Goal: Transaction & Acquisition: Purchase product/service

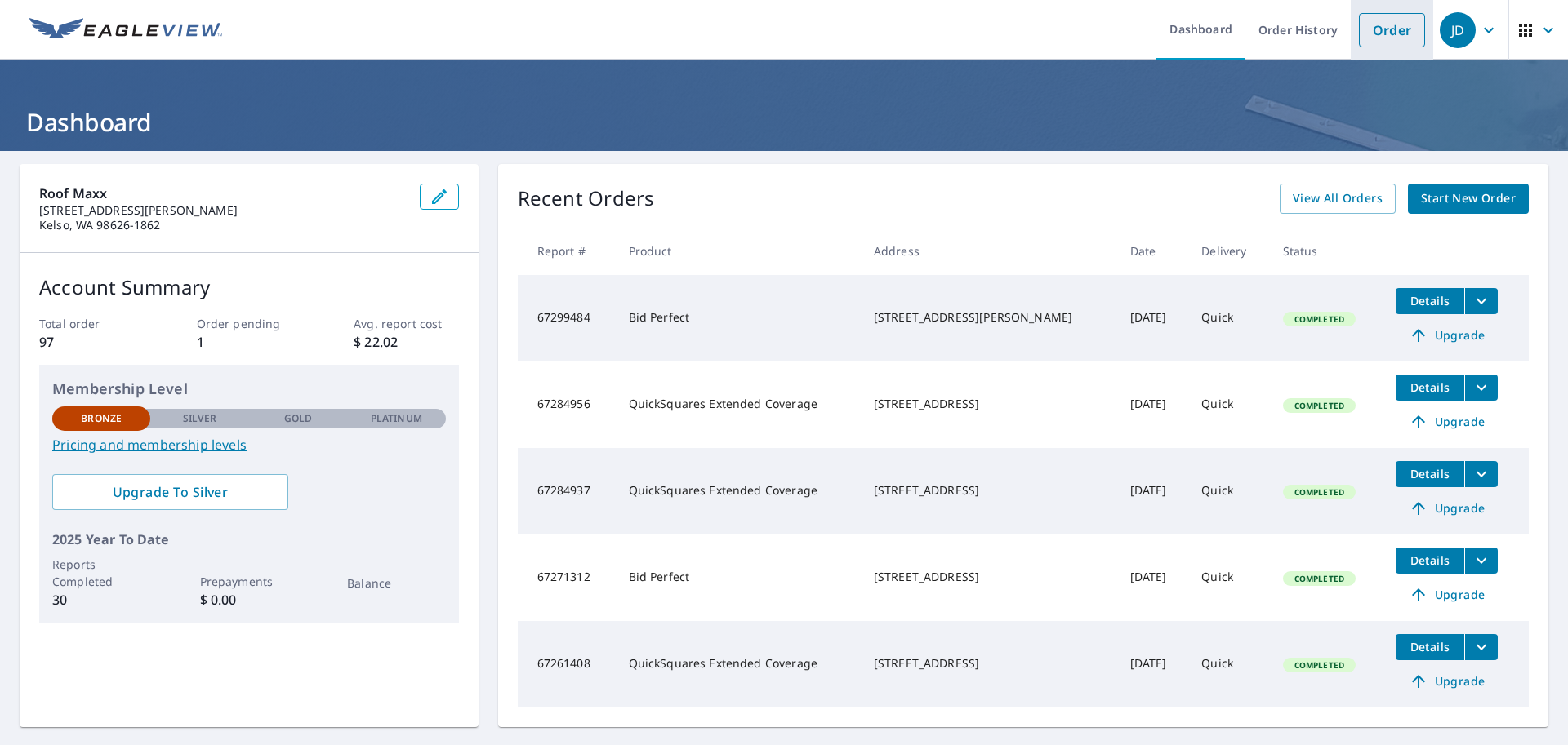
click at [1359, 29] on link "Order" at bounding box center [1392, 30] width 66 height 34
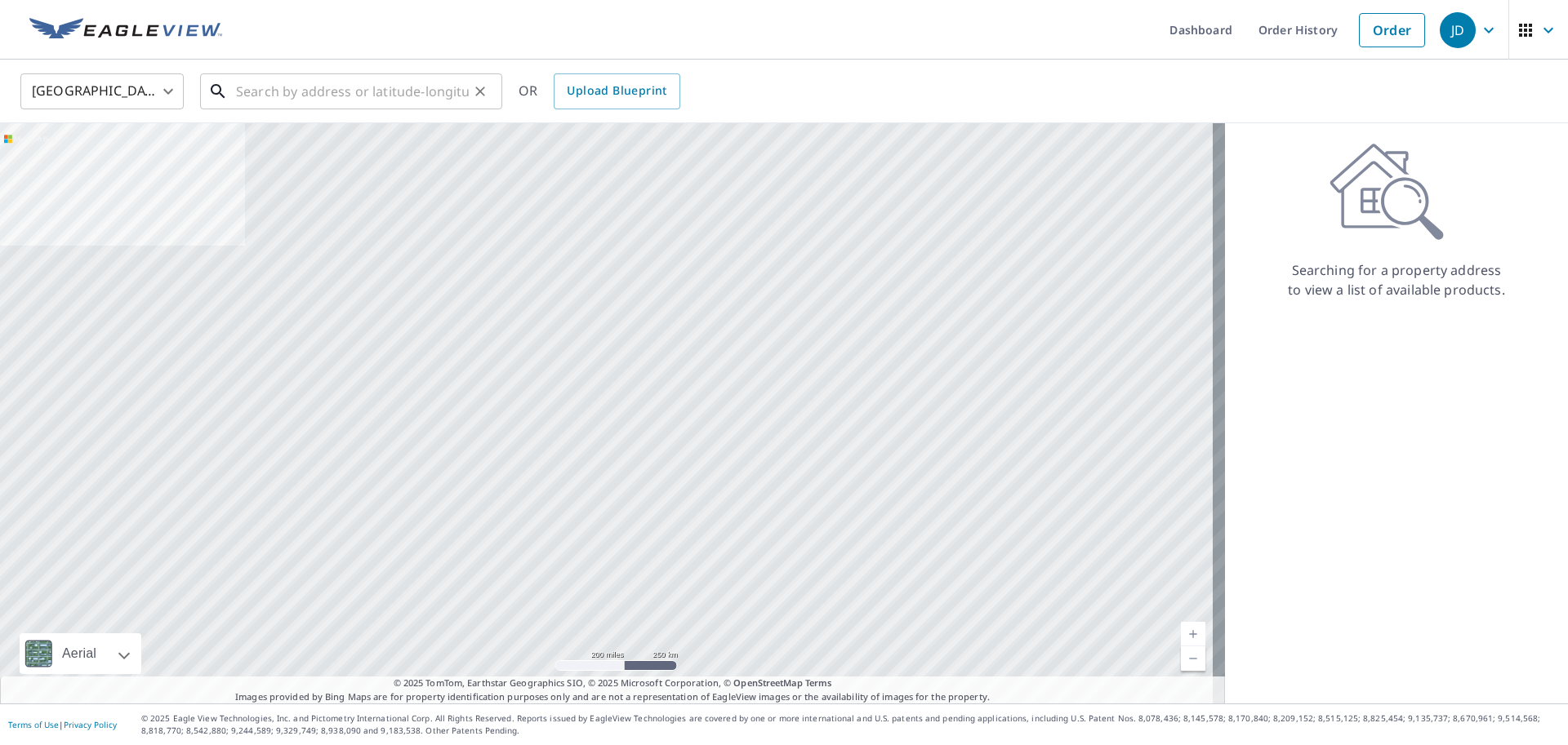
click at [369, 94] on input "text" at bounding box center [352, 91] width 233 height 45
paste input "[STREET_ADDRESS]"
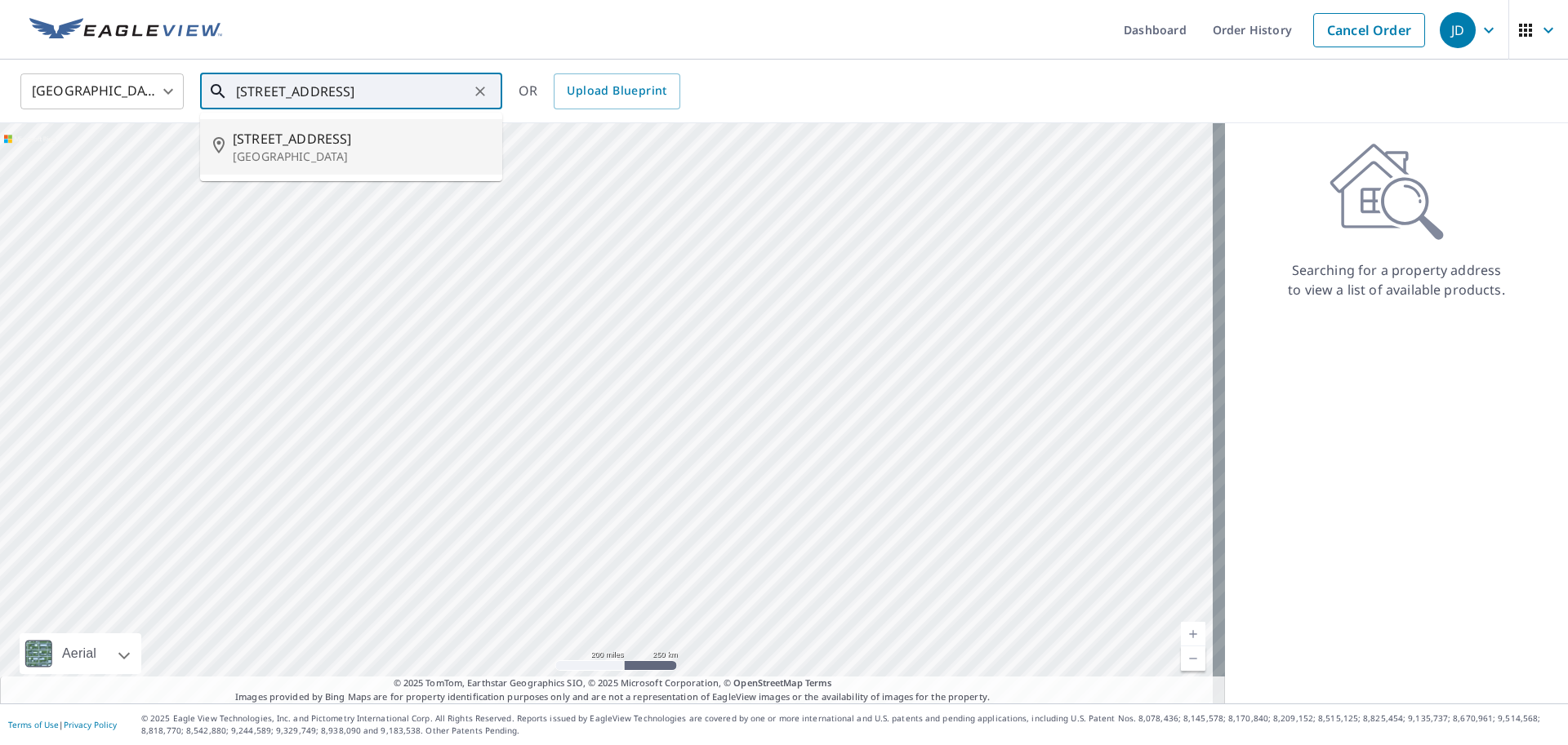
click at [349, 145] on span "[STREET_ADDRESS]" at bounding box center [361, 138] width 257 height 20
type input "[STREET_ADDRESS][PERSON_NAME]"
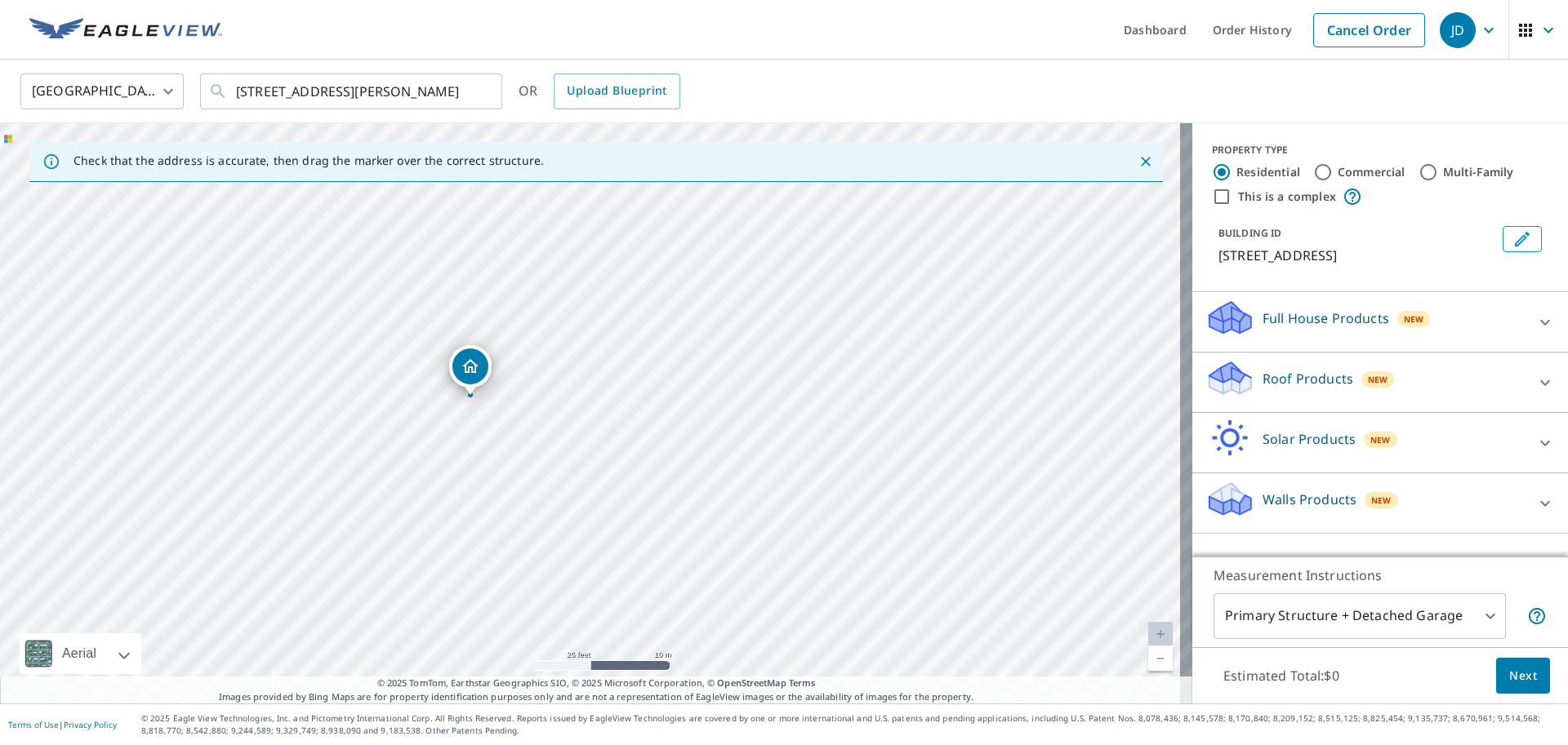
drag, startPoint x: 475, startPoint y: 345, endPoint x: 920, endPoint y: 594, distance: 509.9
click at [920, 594] on div "[STREET_ADDRESS][PERSON_NAME]" at bounding box center [596, 414] width 1193 height 580
click at [1326, 372] on p "Roof Products" at bounding box center [1308, 379] width 91 height 20
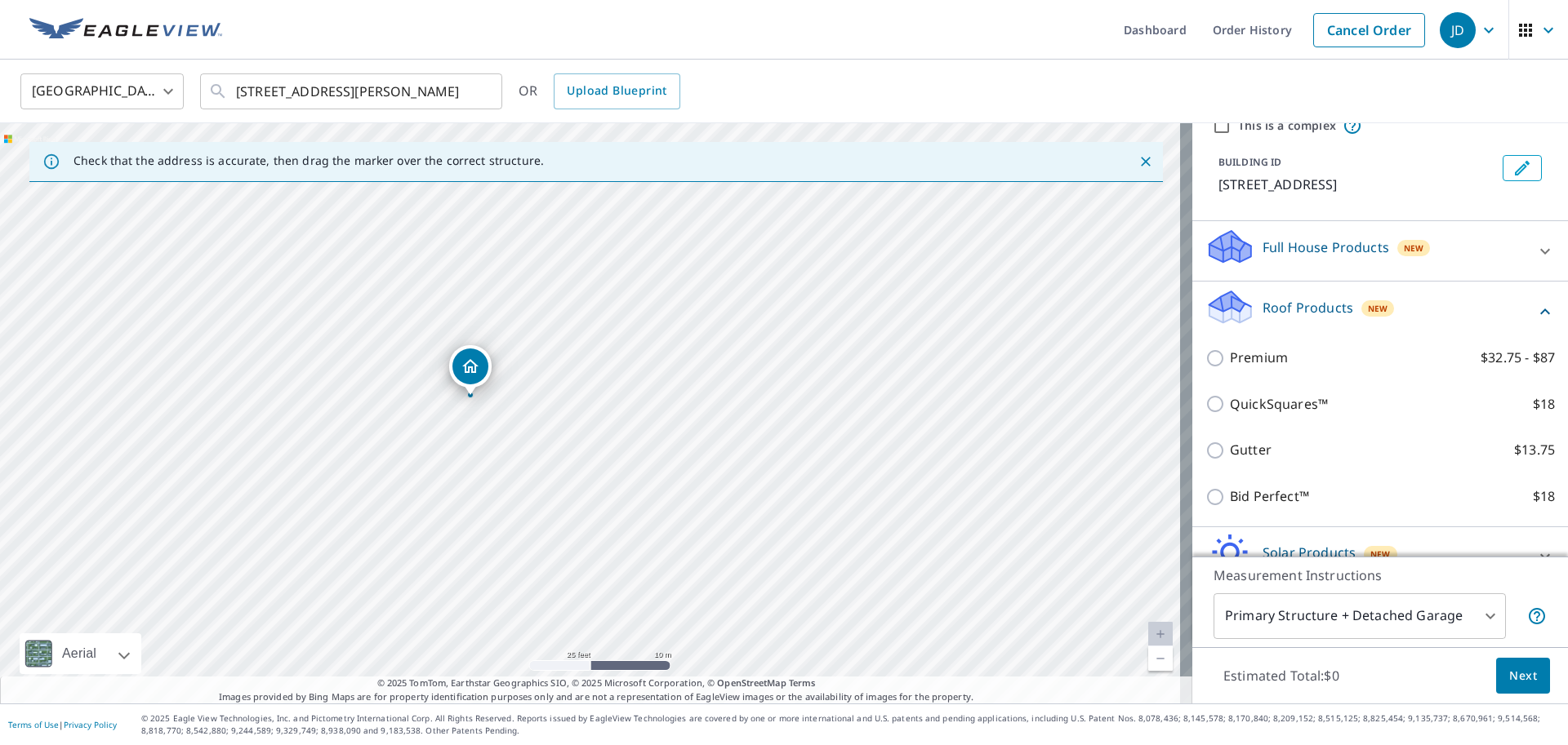
scroll to position [82, 0]
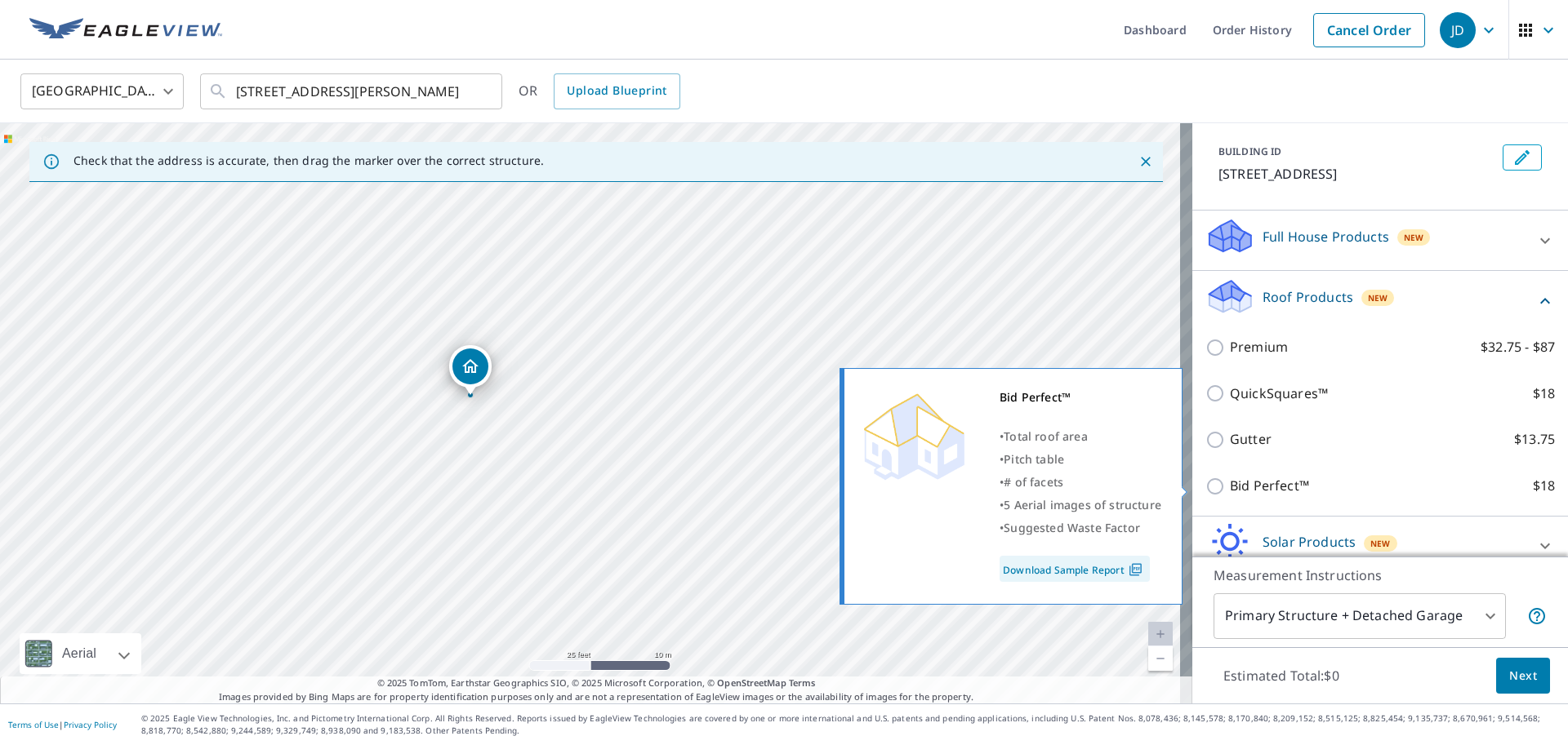
click at [1206, 485] on input "Bid Perfect™ $18" at bounding box center [1218, 486] width 25 height 20
checkbox input "true"
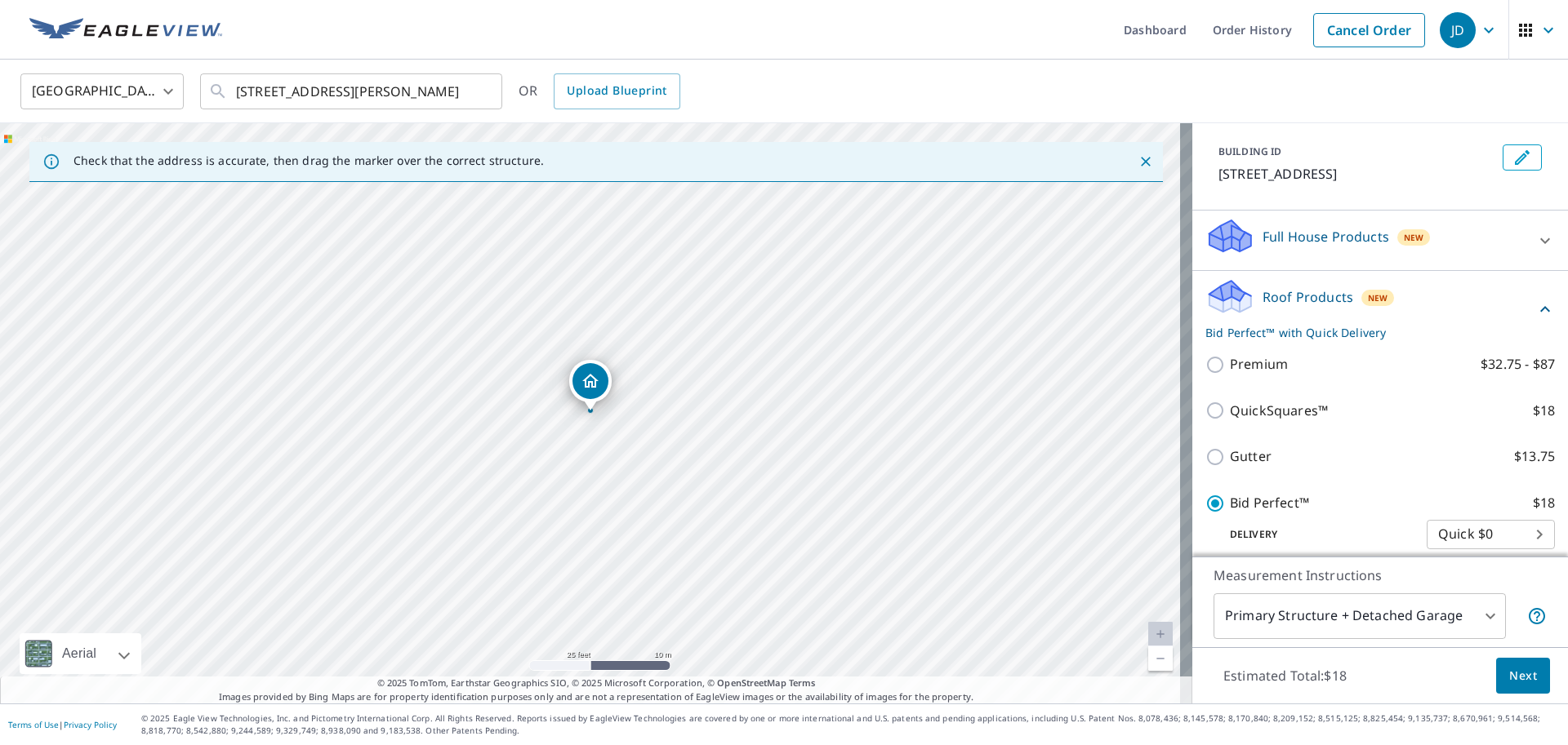
click at [1510, 675] on span "Next" at bounding box center [1523, 676] width 27 height 21
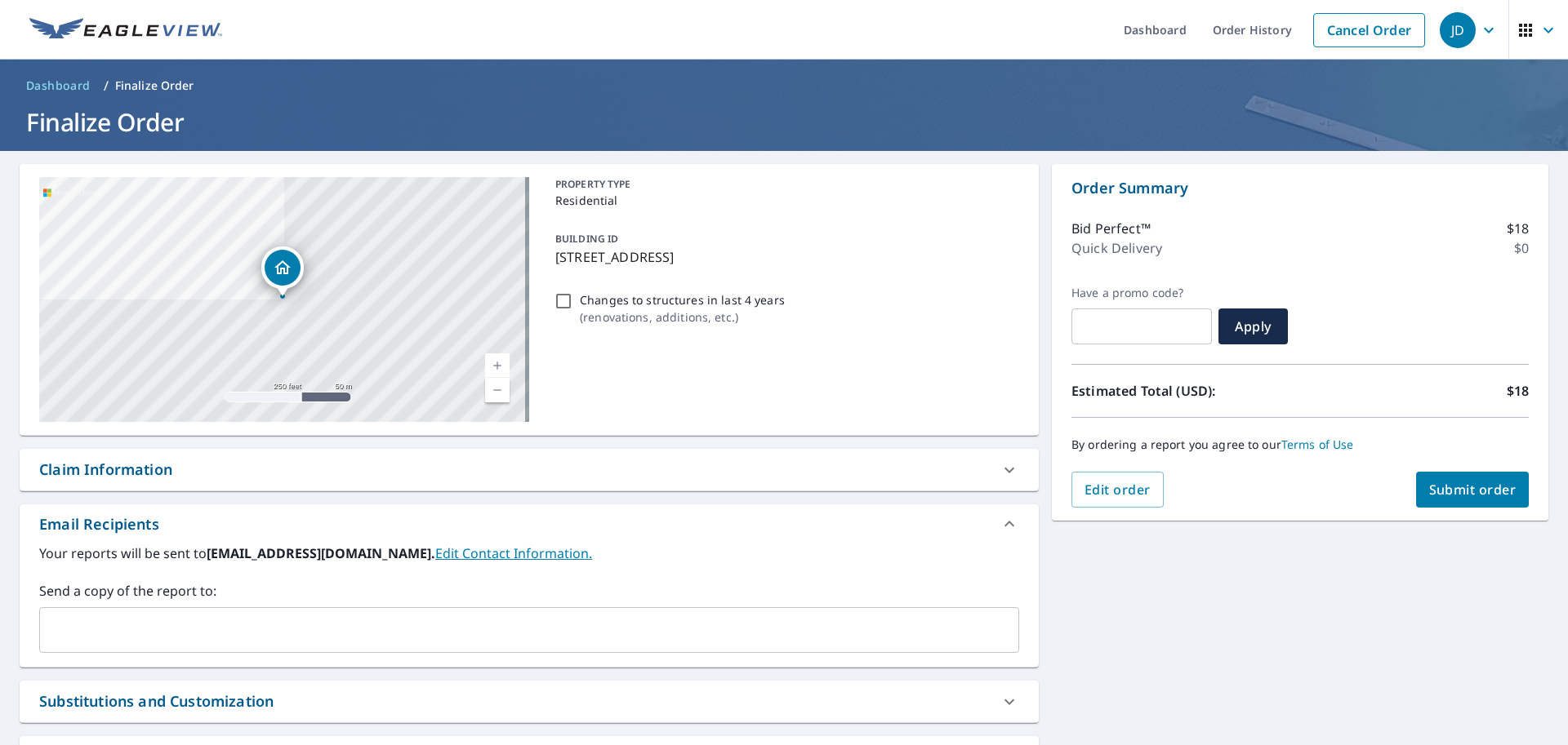
click at [1445, 483] on span "Submit order" at bounding box center [1473, 489] width 88 height 18
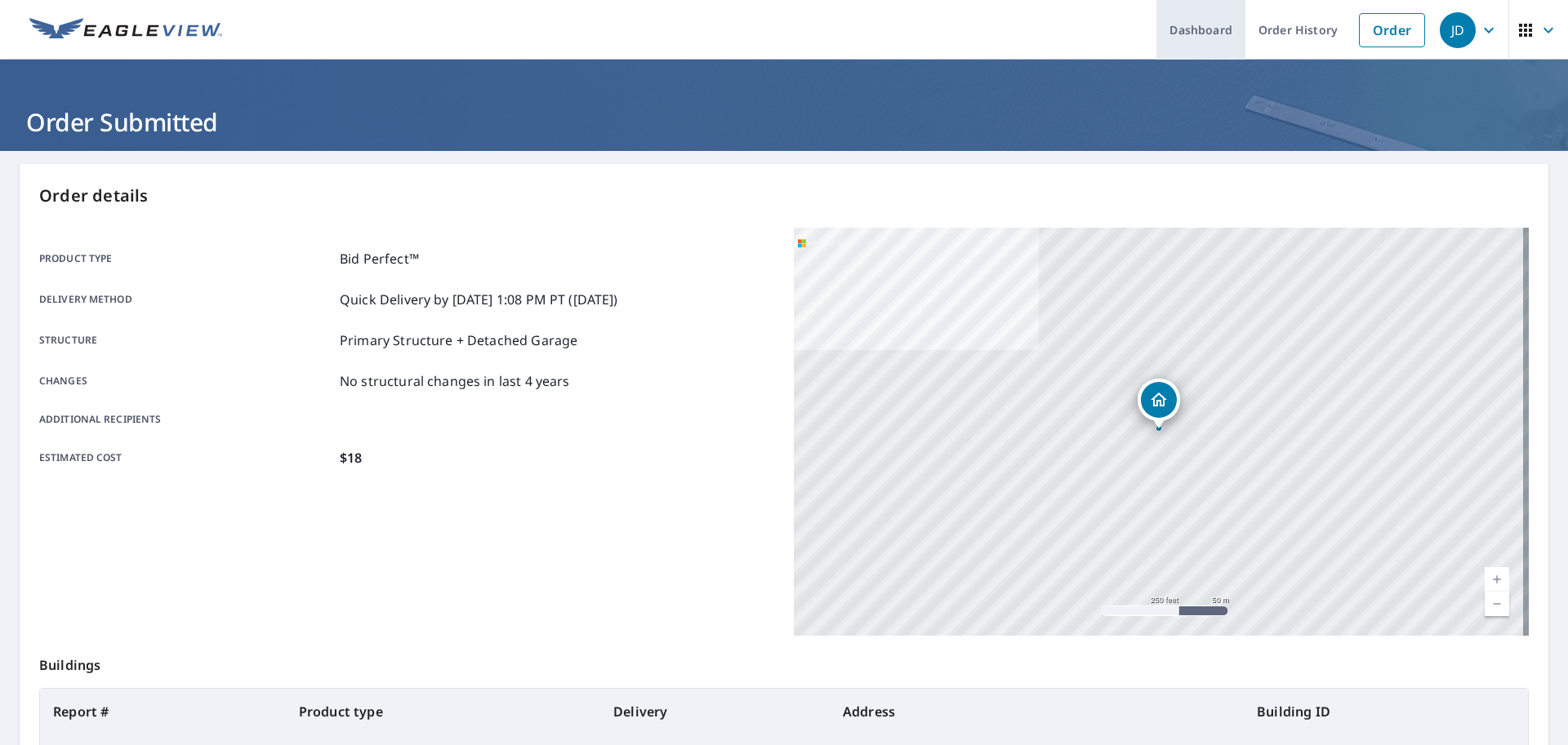
click at [1202, 26] on link "Dashboard" at bounding box center [1201, 29] width 89 height 59
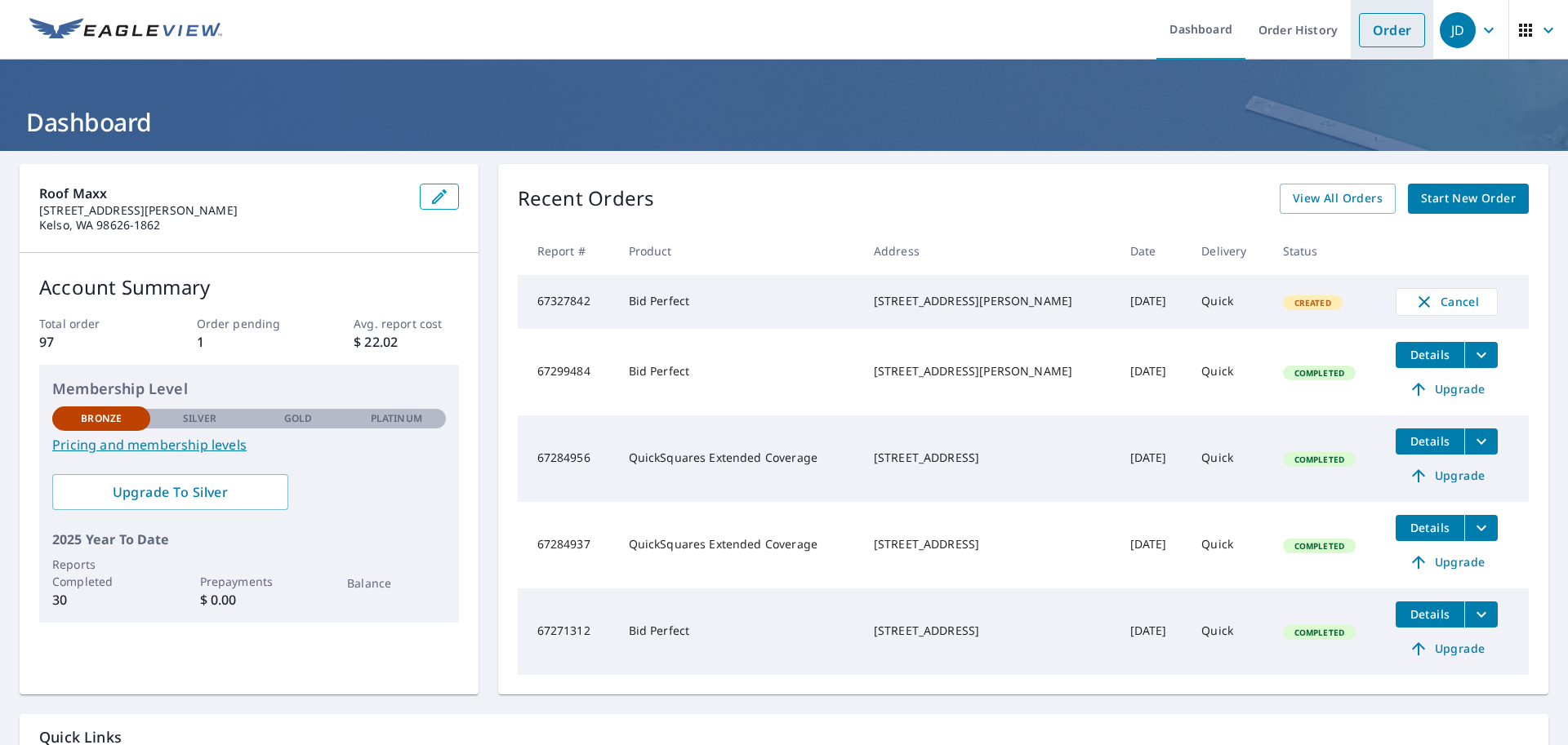
drag, startPoint x: 1384, startPoint y: 26, endPoint x: 1359, endPoint y: 58, distance: 40.6
click at [1383, 26] on link "Order" at bounding box center [1392, 30] width 66 height 34
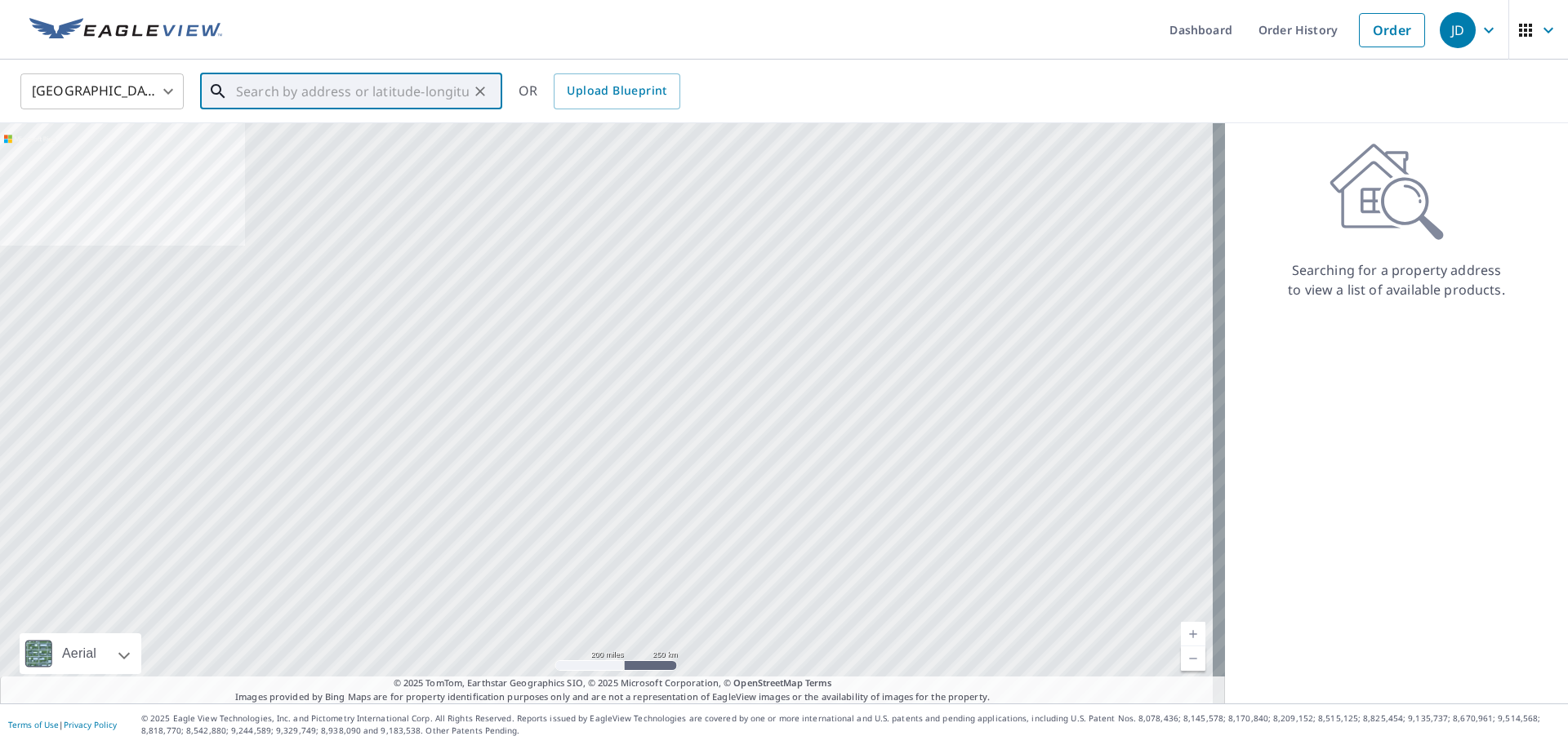
click at [384, 95] on input "text" at bounding box center [352, 91] width 233 height 45
paste input "[STREET_ADDRESS]"
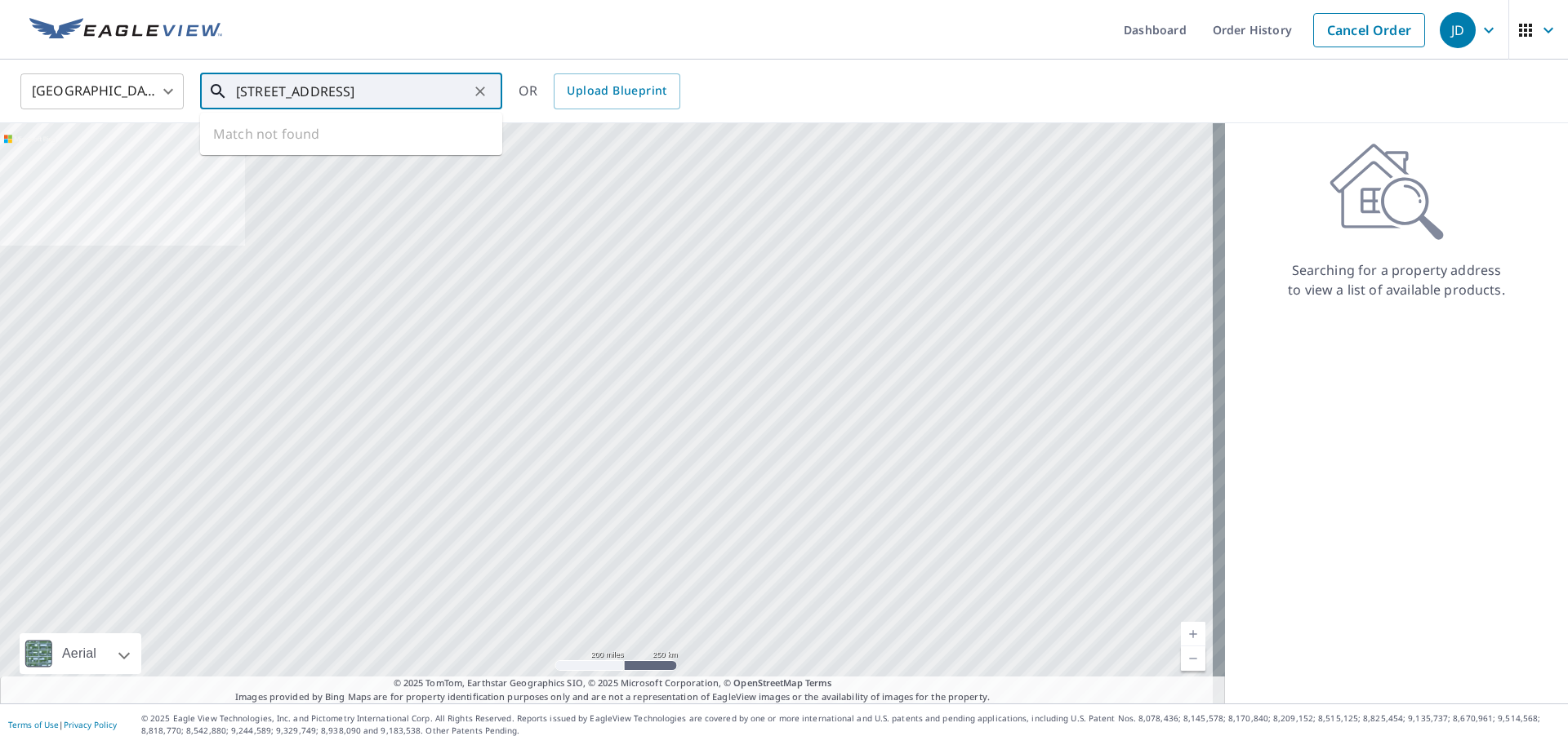
scroll to position [0, 115]
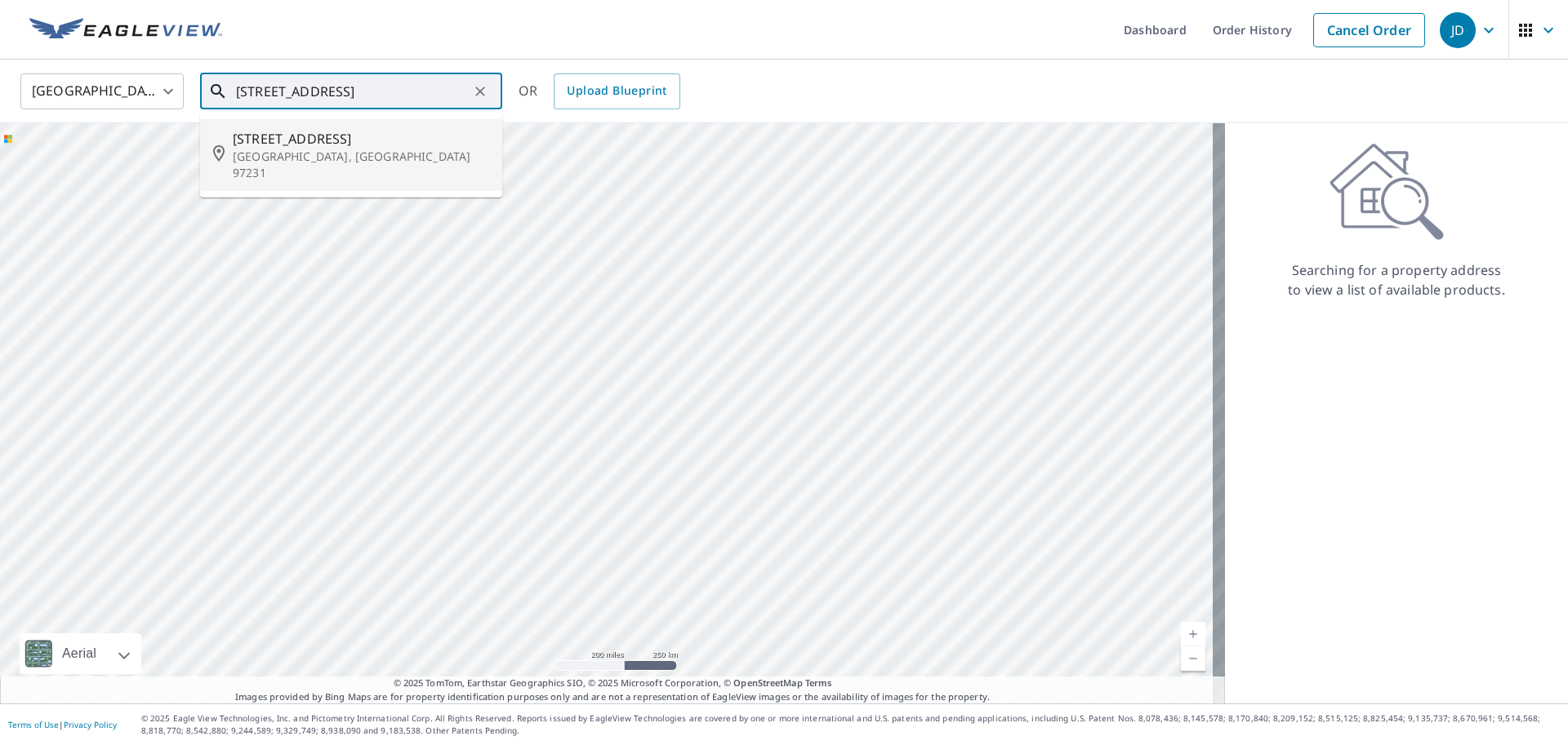
click at [383, 142] on span "[STREET_ADDRESS]" at bounding box center [361, 138] width 257 height 20
type input "[STREET_ADDRESS]"
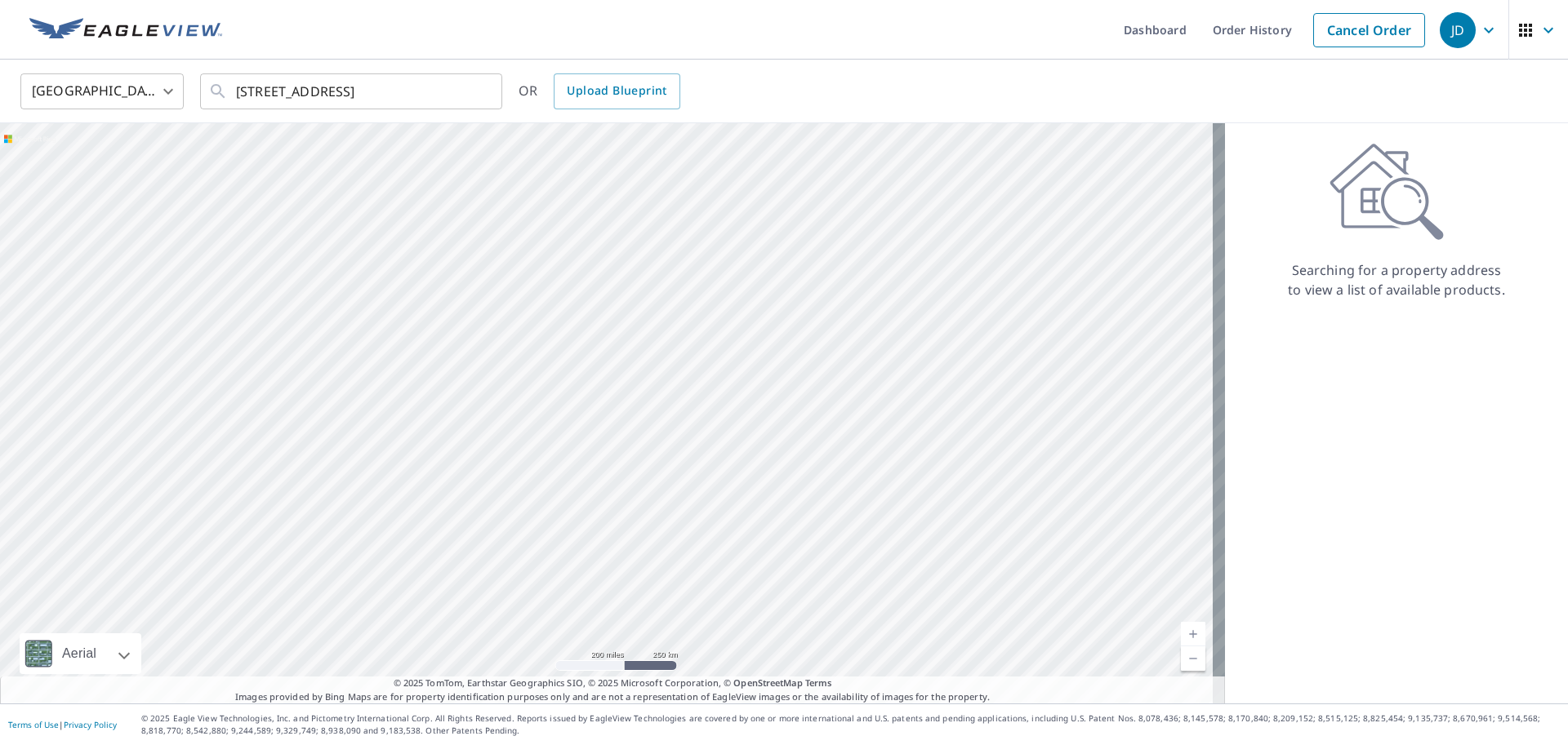
scroll to position [0, 0]
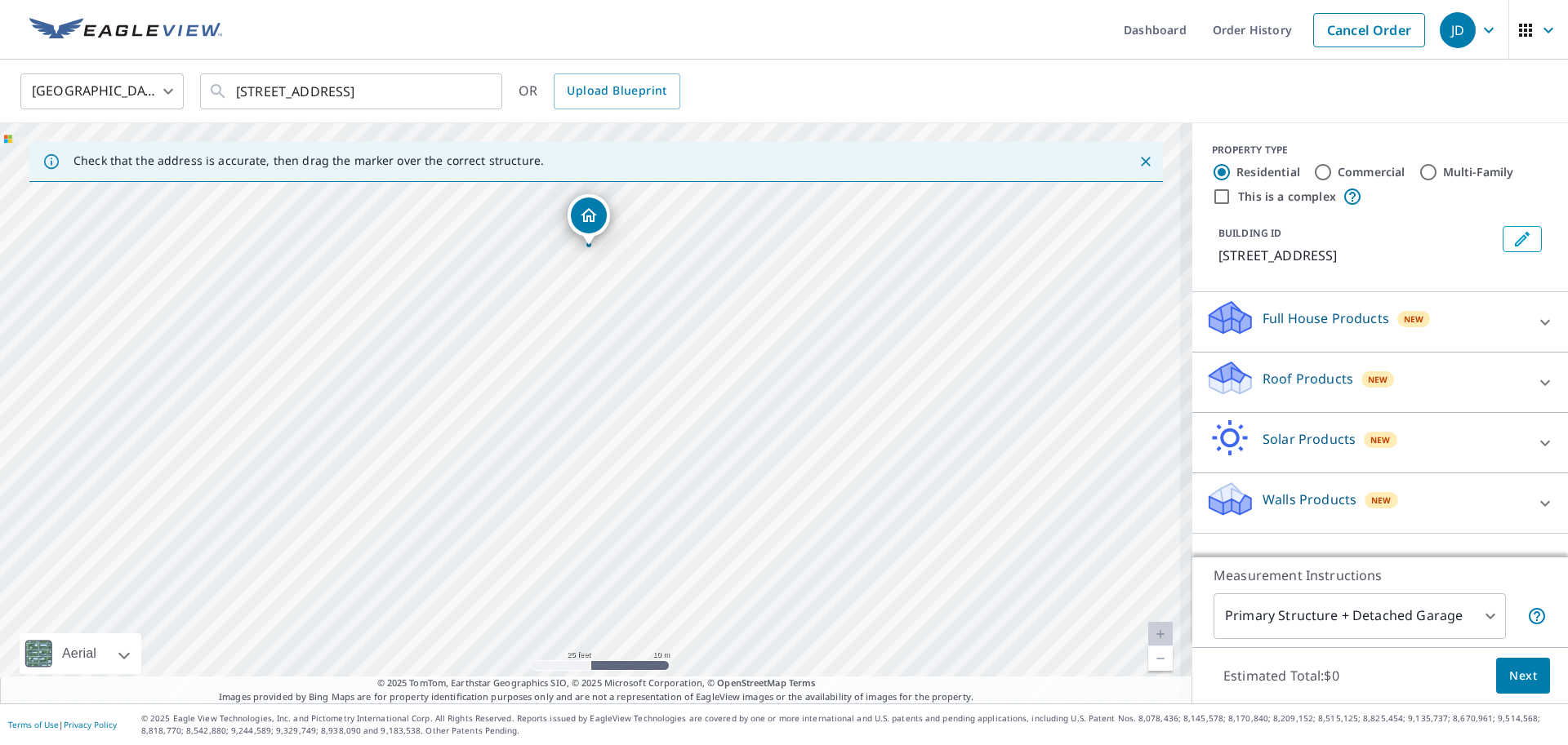
drag, startPoint x: 635, startPoint y: 364, endPoint x: 701, endPoint y: 574, distance: 220.1
click at [701, 574] on div "[STREET_ADDRESS]" at bounding box center [596, 414] width 1193 height 580
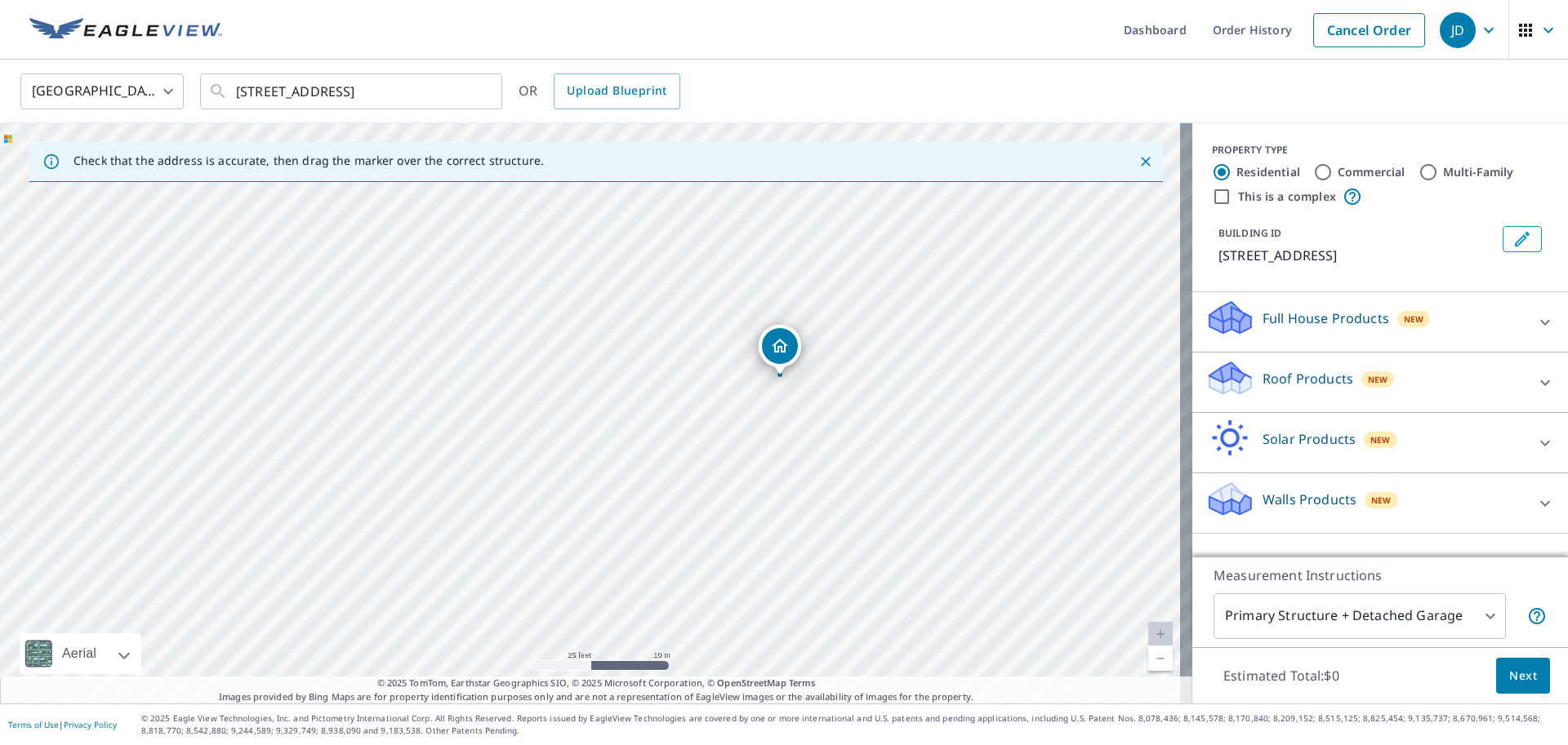
drag, startPoint x: 628, startPoint y: 285, endPoint x: 632, endPoint y: 468, distance: 183.0
click at [632, 468] on div "[STREET_ADDRESS]" at bounding box center [596, 414] width 1193 height 580
drag, startPoint x: 548, startPoint y: 391, endPoint x: 712, endPoint y: 370, distance: 165.3
click at [712, 370] on div "[STREET_ADDRESS]" at bounding box center [596, 414] width 1193 height 580
drag, startPoint x: 745, startPoint y: 391, endPoint x: 619, endPoint y: 385, distance: 126.1
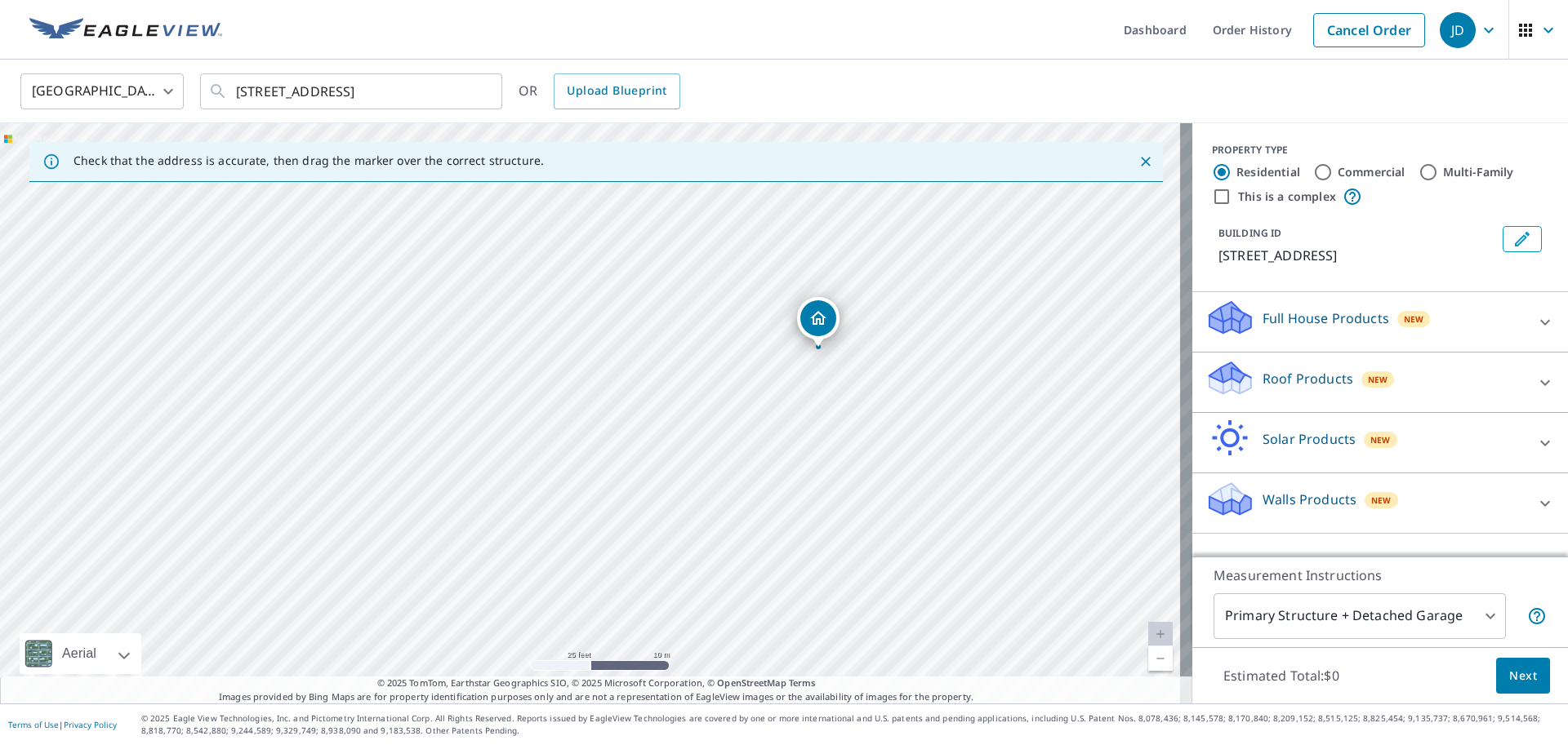
click at [621, 385] on div "[STREET_ADDRESS]" at bounding box center [596, 414] width 1193 height 580
click at [1310, 381] on div "Roof Products New" at bounding box center [1365, 382] width 320 height 46
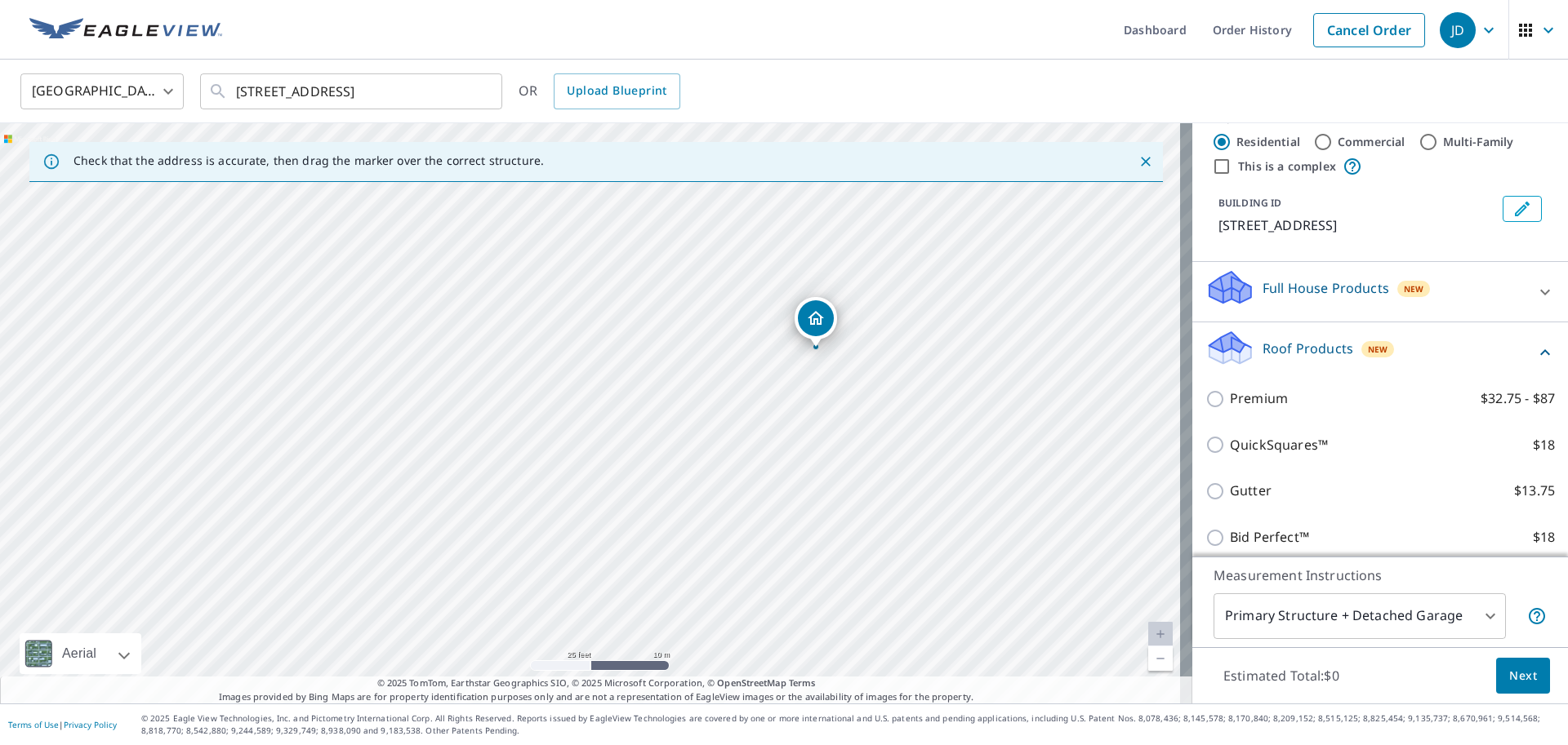
scroll to position [163, 0]
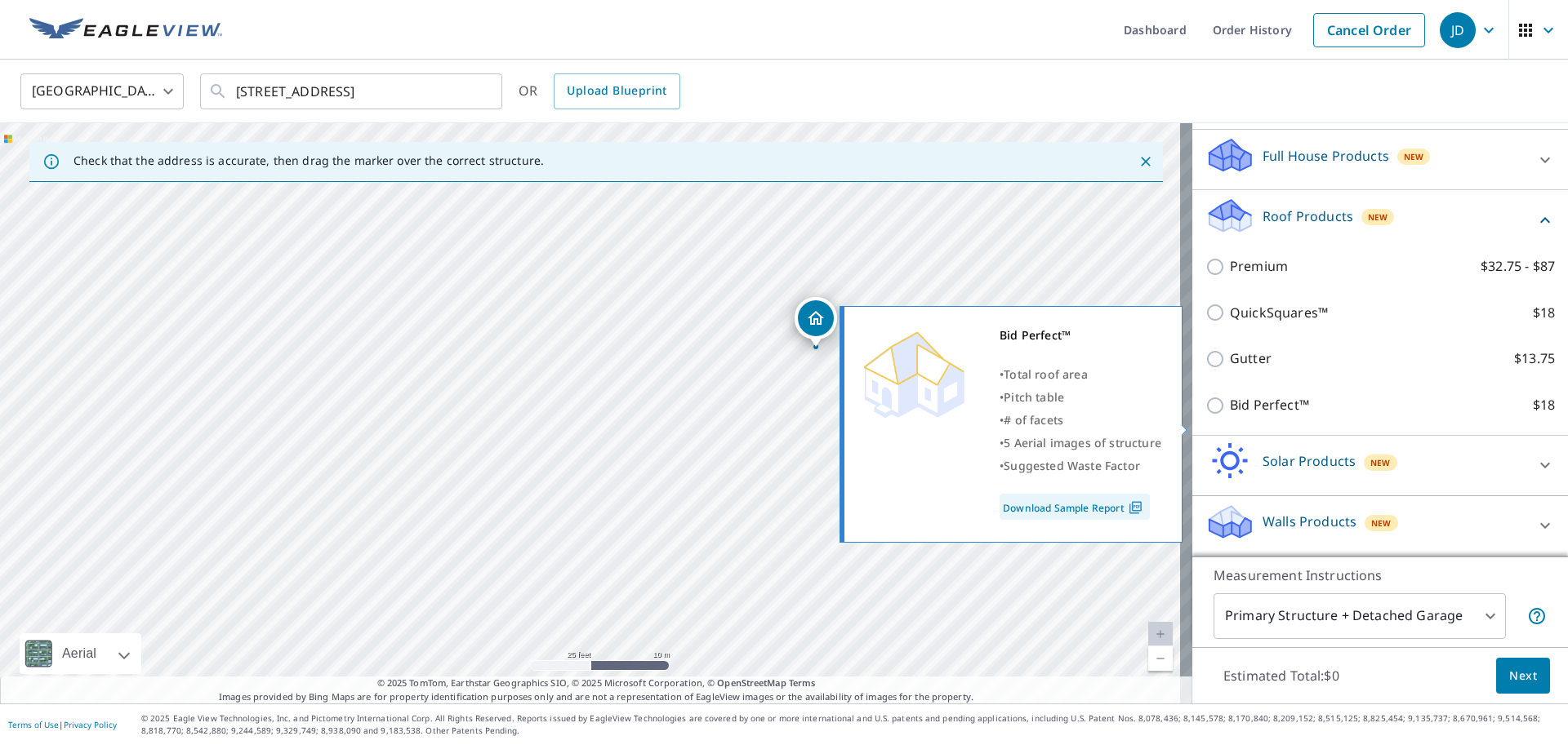
click at [1206, 415] on input "Bid Perfect™ $18" at bounding box center [1218, 405] width 25 height 20
checkbox input "true"
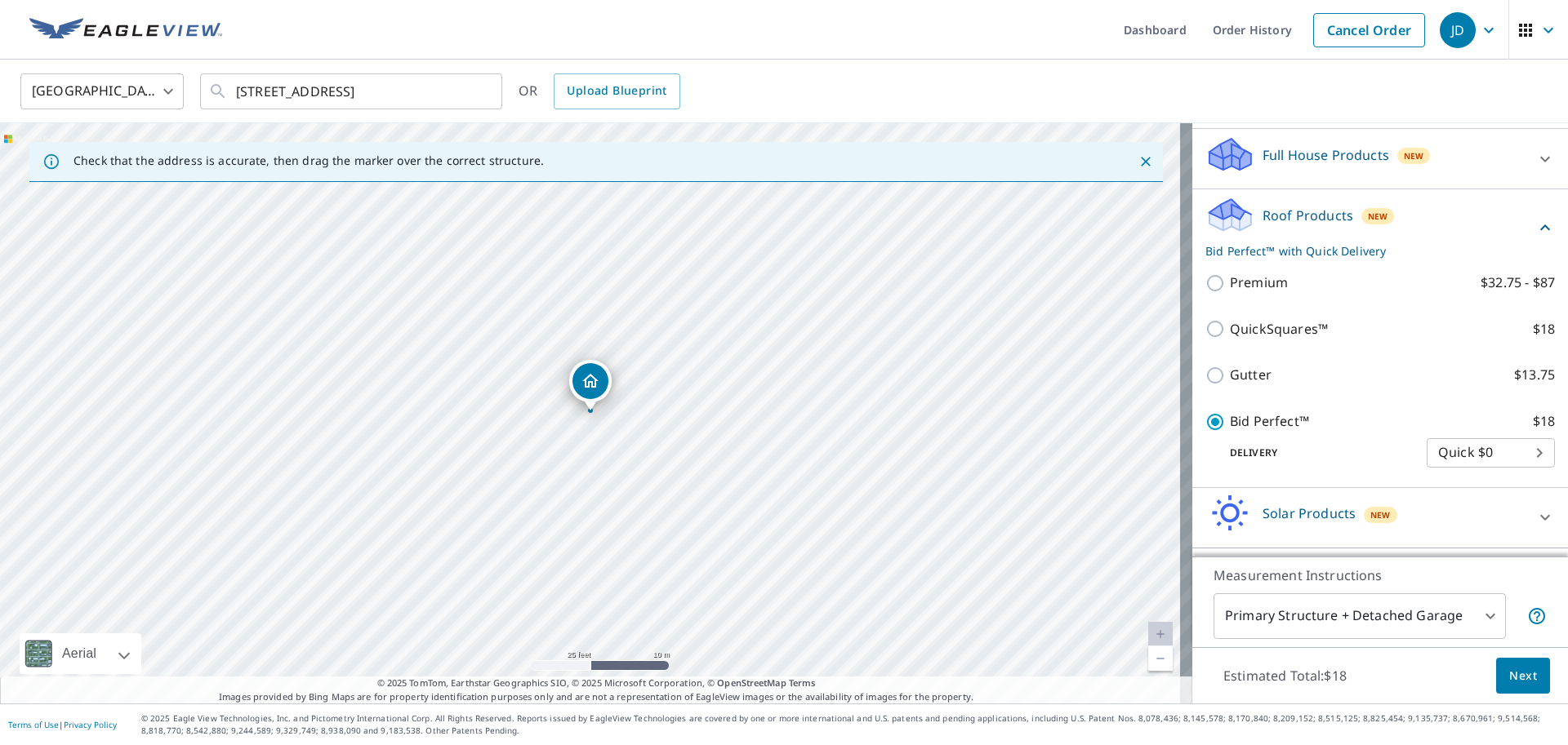
click at [1510, 680] on span "Next" at bounding box center [1523, 676] width 27 height 21
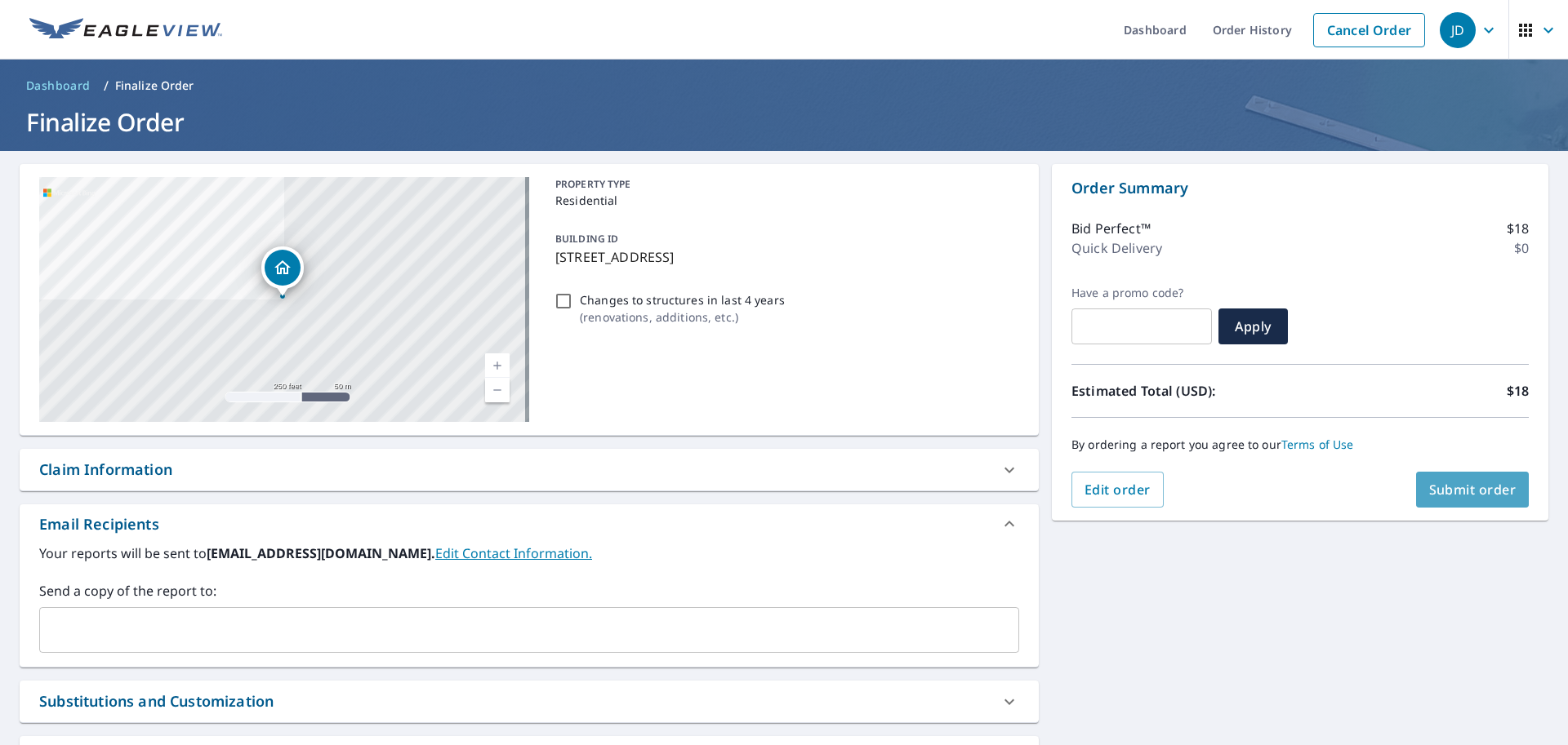
click at [1432, 492] on span "Submit order" at bounding box center [1473, 489] width 88 height 18
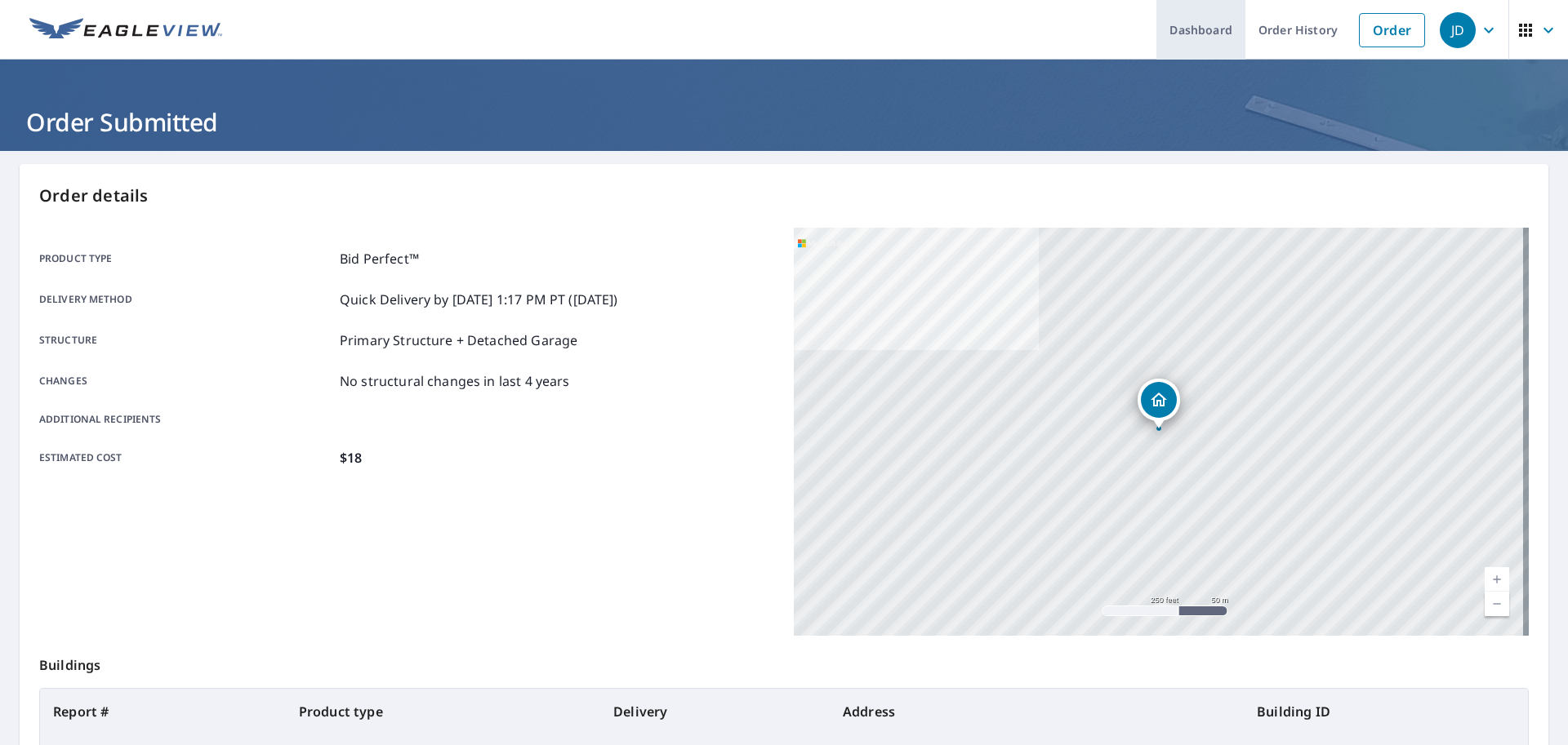
click at [1198, 27] on link "Dashboard" at bounding box center [1201, 29] width 89 height 59
